Goal: Information Seeking & Learning: Learn about a topic

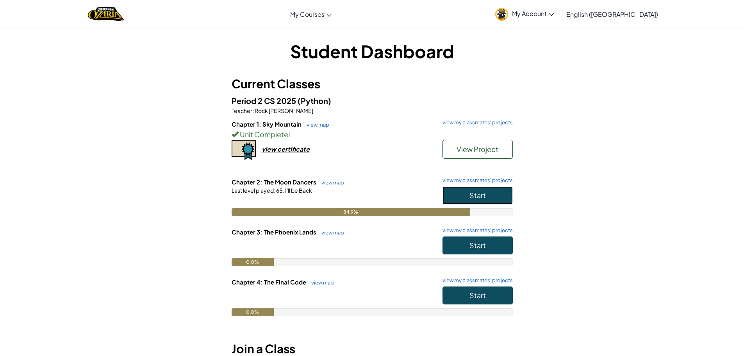
click at [487, 191] on button "Start" at bounding box center [477, 195] width 70 height 18
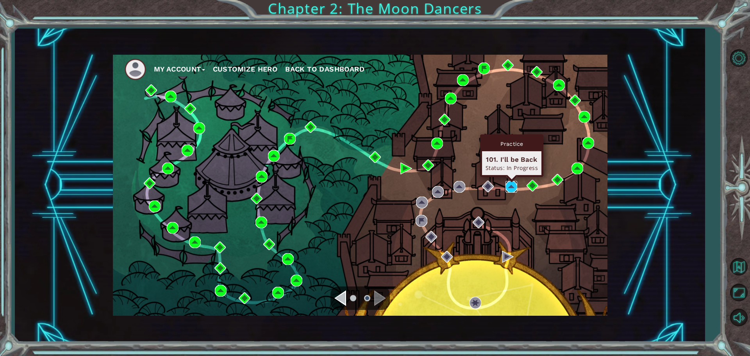
click at [516, 186] on img at bounding box center [511, 187] width 12 height 12
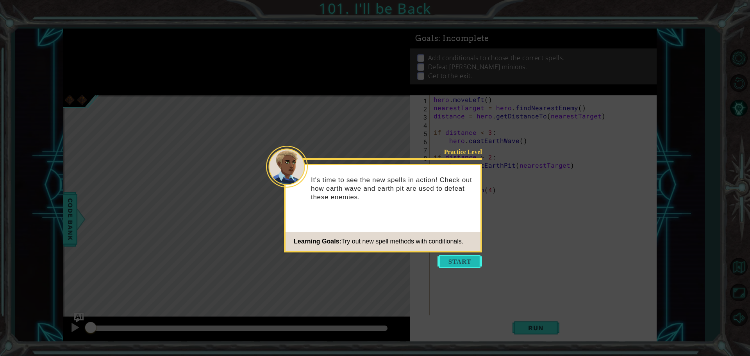
click at [470, 257] on button "Start" at bounding box center [459, 261] width 45 height 12
